Goal: Check status: Check status

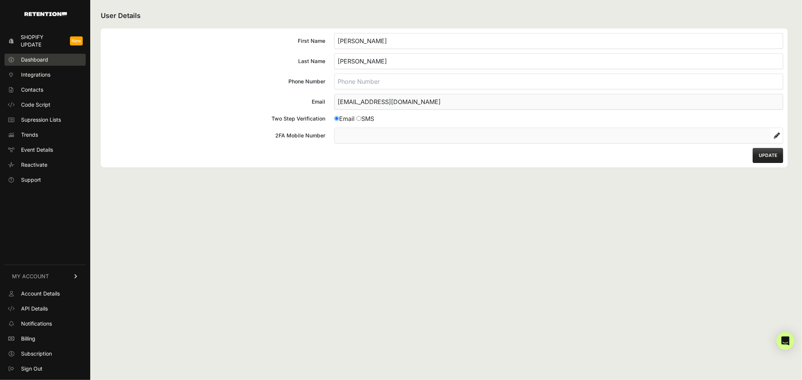
click at [38, 64] on link "Dashboard" at bounding box center [45, 60] width 81 height 12
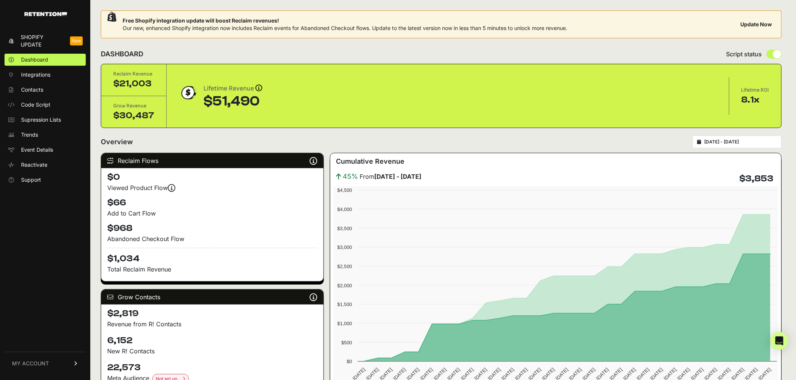
click at [723, 142] on input "[DATE] - [DATE]" at bounding box center [740, 142] width 72 height 6
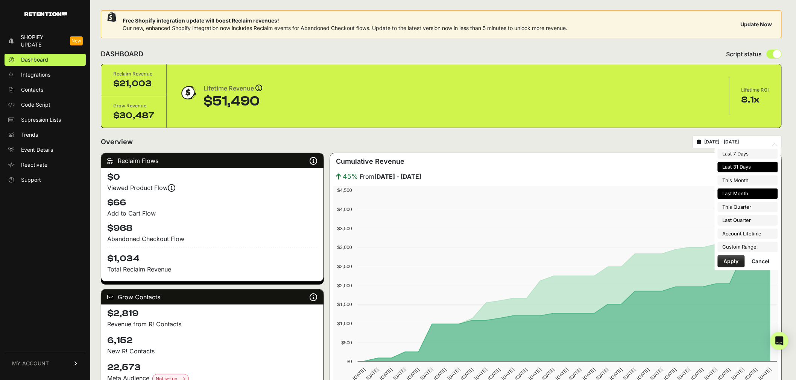
click at [737, 190] on li "Last Month" at bounding box center [747, 194] width 60 height 11
type input "[DATE] - [DATE]"
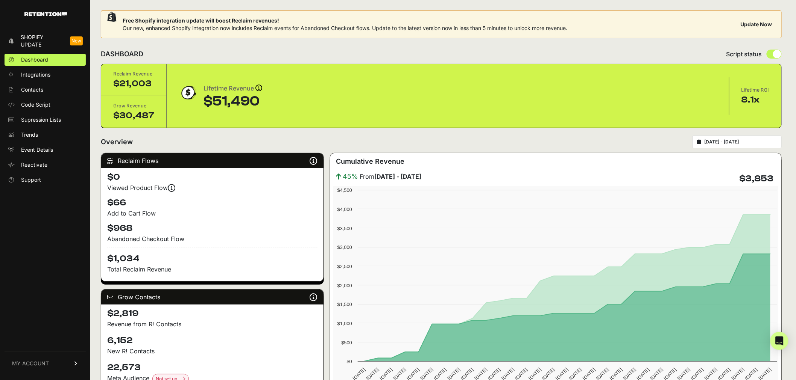
scroll to position [42, 0]
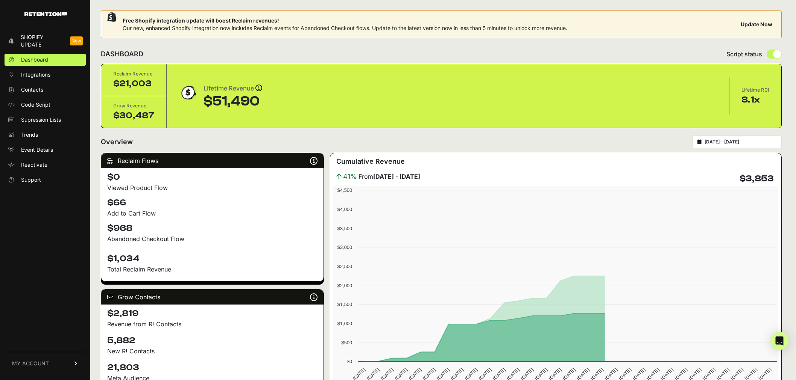
scroll to position [42, 0]
